Goal: Find contact information: Find contact information

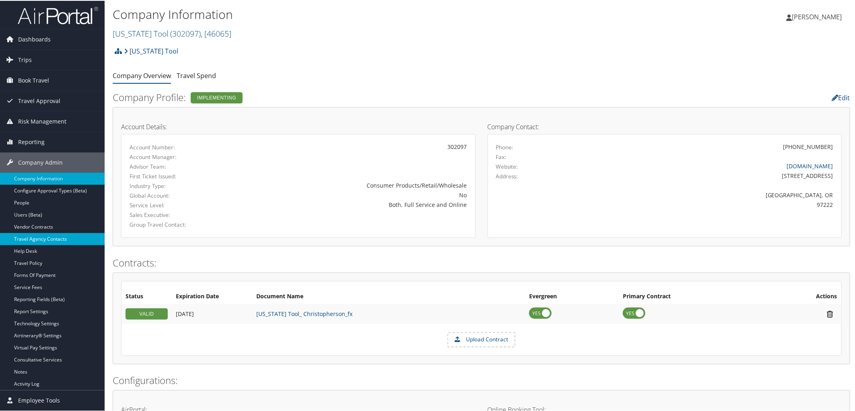
click at [29, 239] on link "Travel Agency Contacts" at bounding box center [52, 238] width 105 height 12
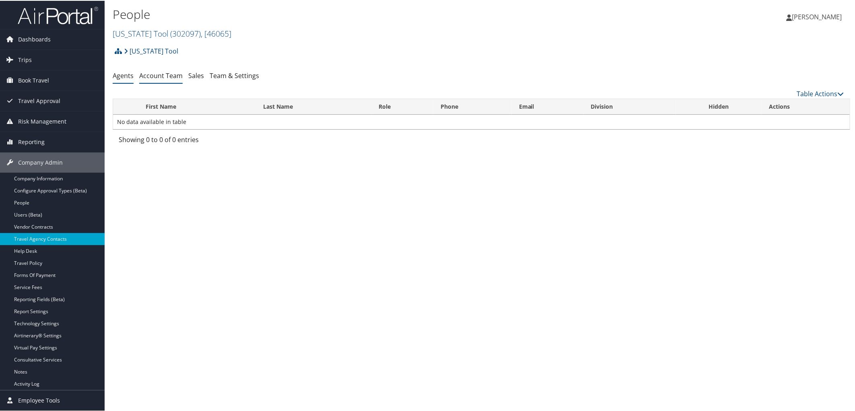
click at [156, 74] on link "Account Team" at bounding box center [160, 74] width 43 height 9
